Goal: Book appointment/travel/reservation

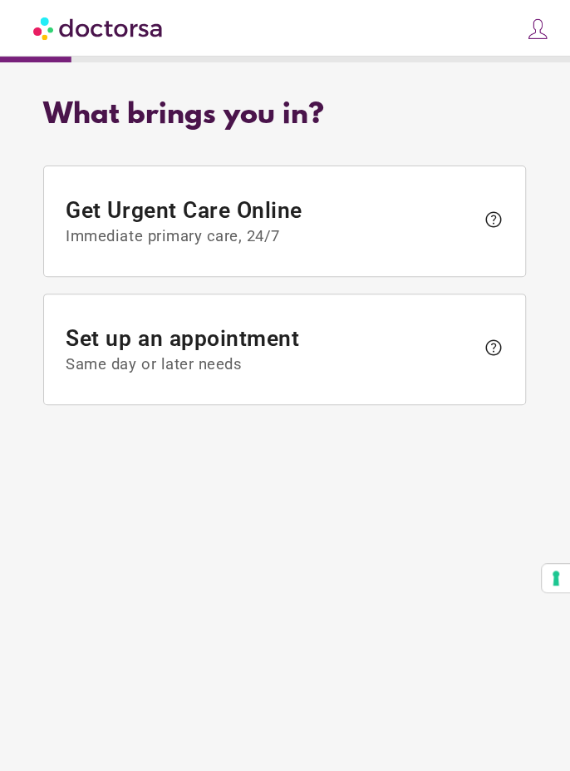
click at [317, 336] on span "Set up an appointment Same day or later needs" at bounding box center [272, 350] width 410 height 48
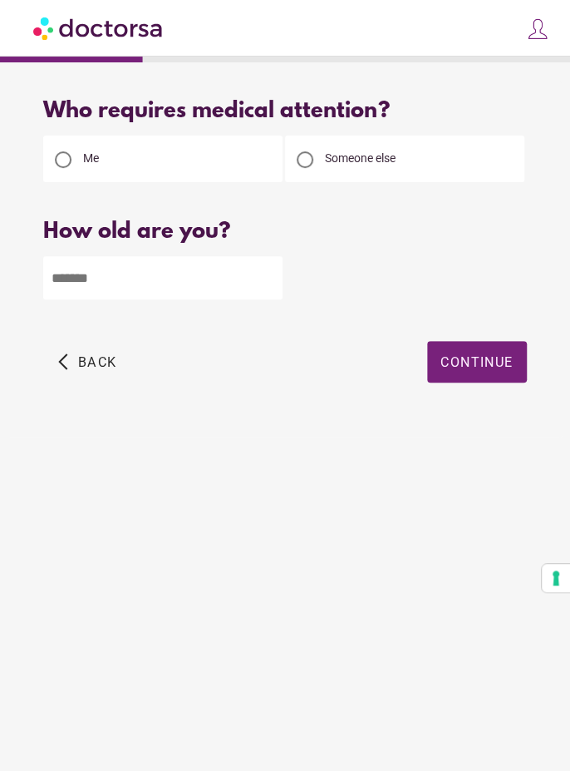
click at [320, 155] on div at bounding box center [305, 159] width 33 height 33
click at [175, 272] on input "number" at bounding box center [162, 277] width 239 height 43
type input "*"
click at [496, 354] on span "Continue" at bounding box center [477, 362] width 73 height 16
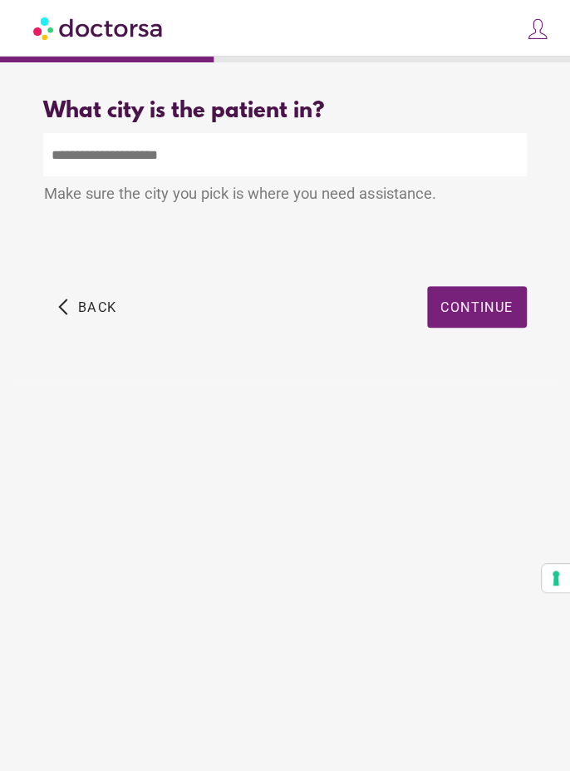
click at [319, 148] on input "text" at bounding box center [284, 154] width 483 height 43
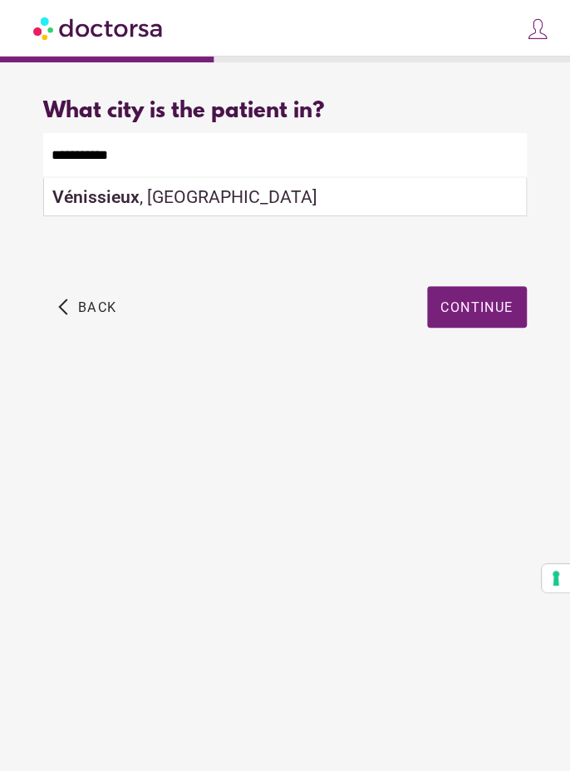
click at [348, 191] on div "Vénissieux , [GEOGRAPHIC_DATA]" at bounding box center [284, 197] width 481 height 38
type input "**********"
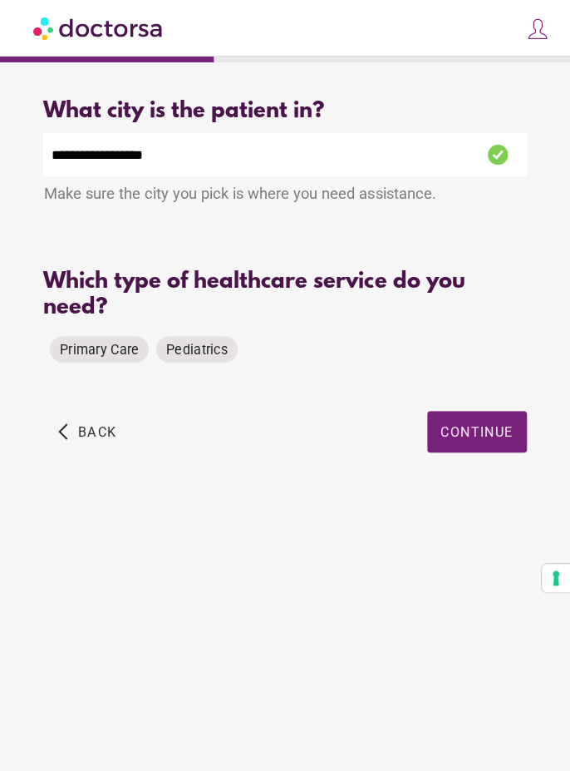
click at [200, 351] on span "Pediatrics" at bounding box center [197, 350] width 62 height 16
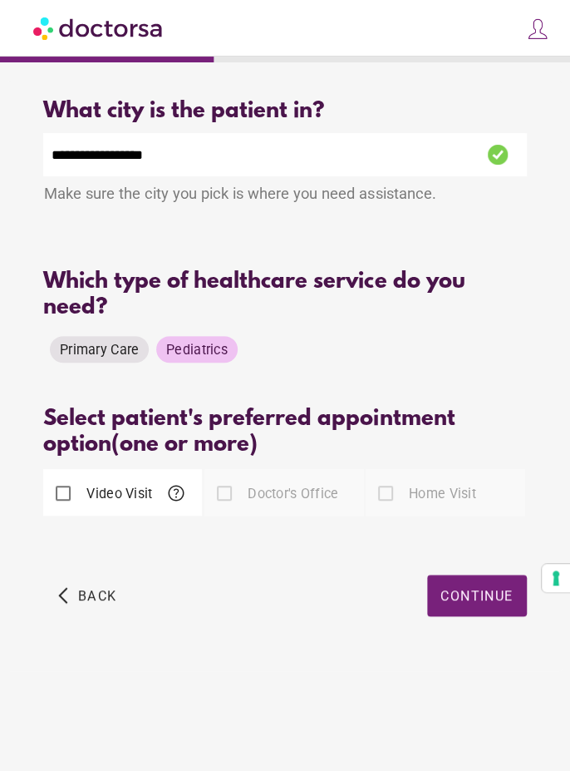
click at [86, 342] on span "Primary Care" at bounding box center [99, 350] width 79 height 16
click at [195, 347] on span "Pediatrics" at bounding box center [197, 350] width 62 height 16
click at [486, 605] on span "button" at bounding box center [477, 596] width 100 height 42
